Goal: Information Seeking & Learning: Learn about a topic

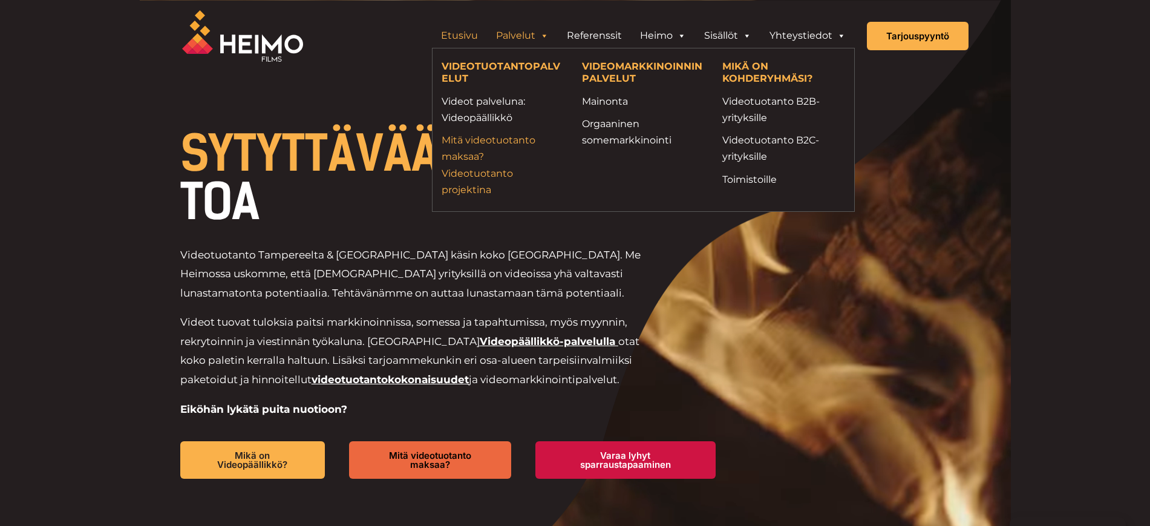
click at [492, 172] on link "Mitä videotuotanto maksaa? Videotuotanto projektina" at bounding box center [503, 165] width 122 height 66
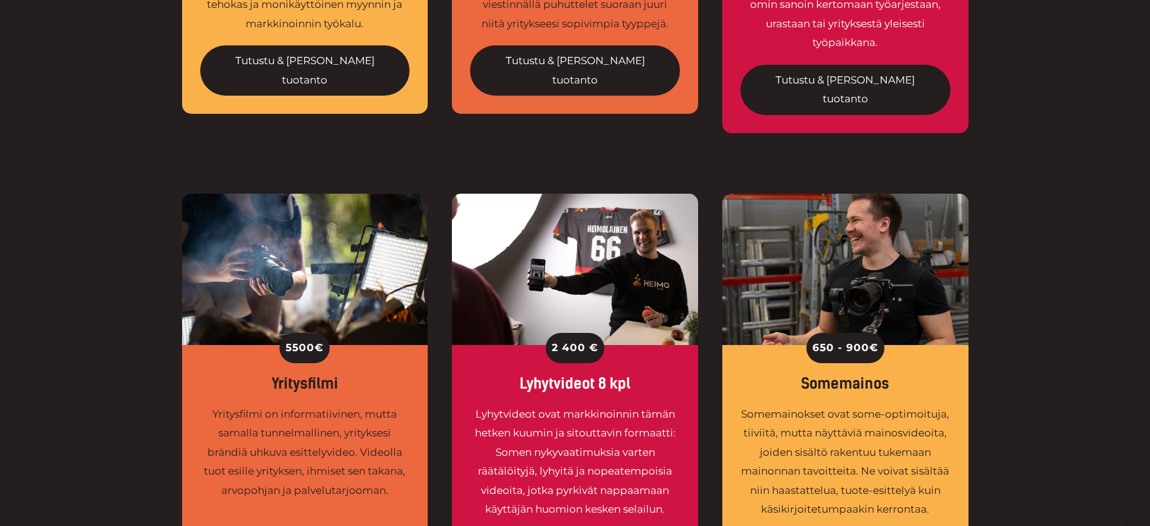
scroll to position [795, 0]
